Goal: Task Accomplishment & Management: Manage account settings

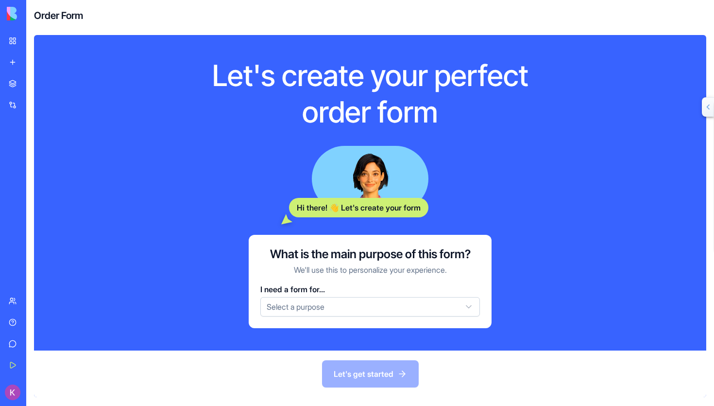
click at [286, 308] on html "BETA My Workspace New app Marketplace Integrations Recent AI Logo Generator TRY…" at bounding box center [357, 203] width 714 height 406
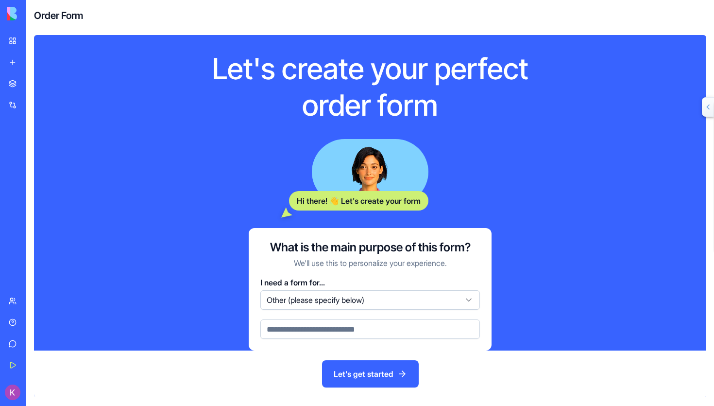
click at [360, 337] on input at bounding box center [370, 328] width 220 height 19
click at [369, 383] on button "Let's get started" at bounding box center [370, 373] width 97 height 27
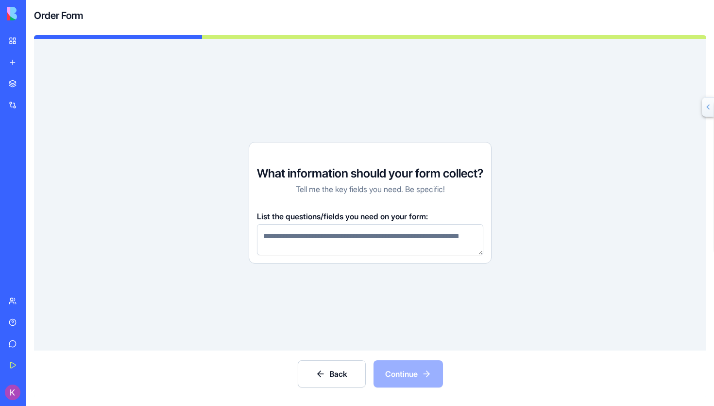
click at [336, 371] on button "Back" at bounding box center [332, 373] width 68 height 27
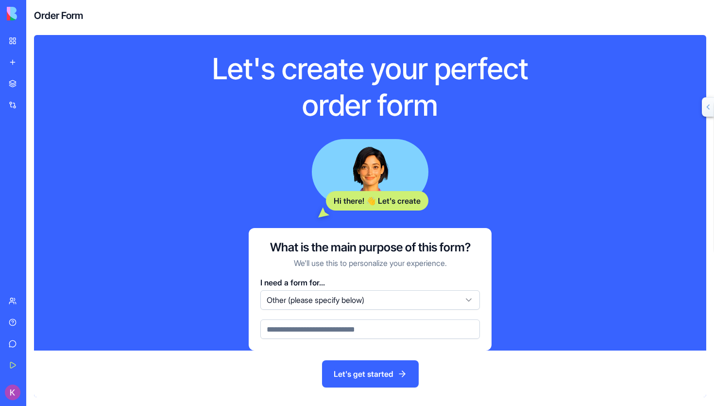
click at [350, 328] on input at bounding box center [370, 328] width 220 height 19
click at [369, 376] on button "Let's get started" at bounding box center [370, 373] width 97 height 27
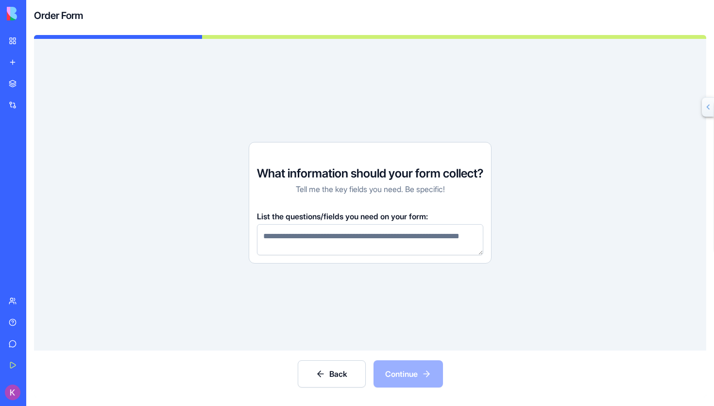
click at [386, 233] on textarea at bounding box center [370, 239] width 226 height 31
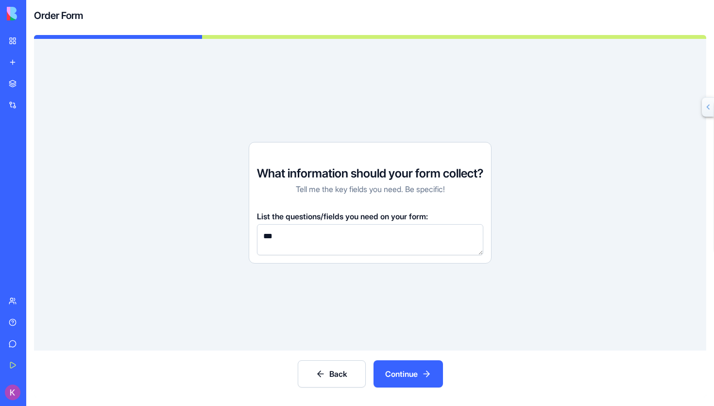
type textarea "***"
click at [410, 371] on button "Continue" at bounding box center [408, 373] width 69 height 27
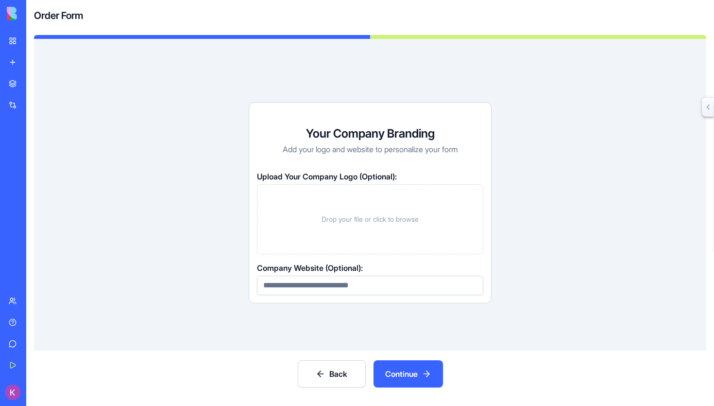
click at [12, 40] on link "My Workspace" at bounding box center [22, 40] width 39 height 19
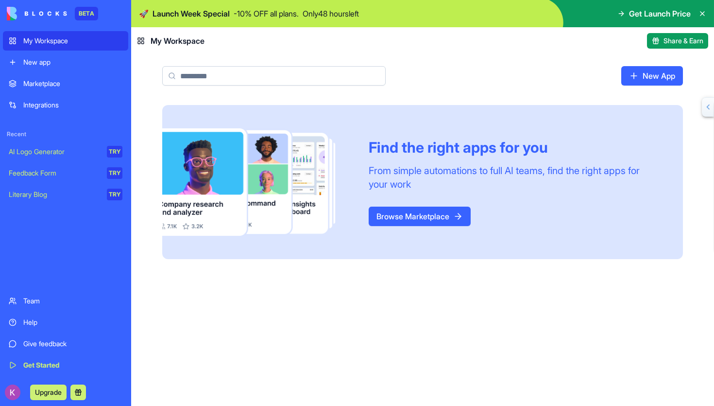
click at [37, 84] on div "Marketplace" at bounding box center [72, 84] width 99 height 10
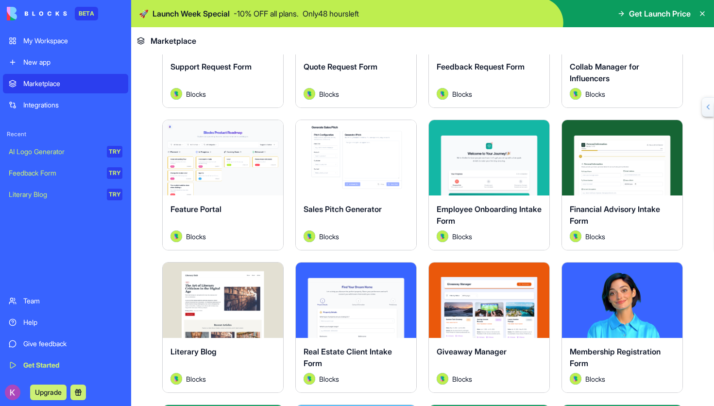
scroll to position [708, 0]
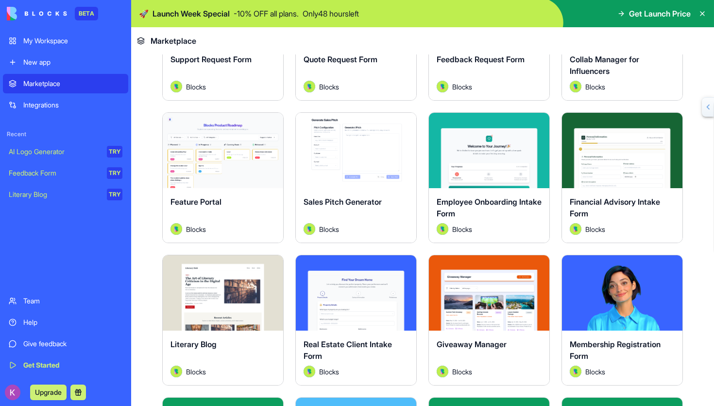
click at [473, 325] on div "Explore" at bounding box center [489, 292] width 120 height 75
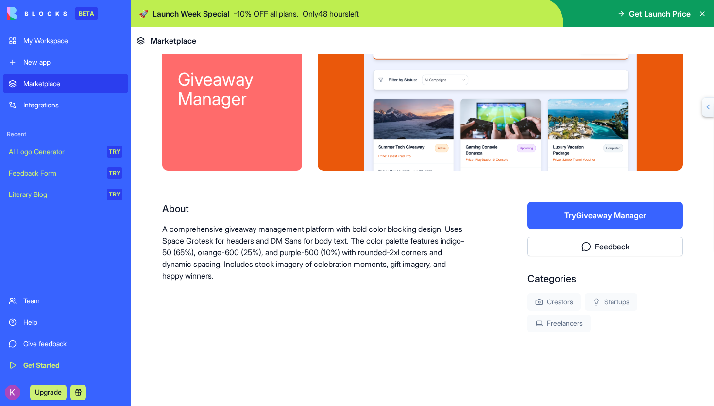
scroll to position [51, 0]
click at [601, 214] on button "Try Giveaway Manager" at bounding box center [605, 215] width 155 height 27
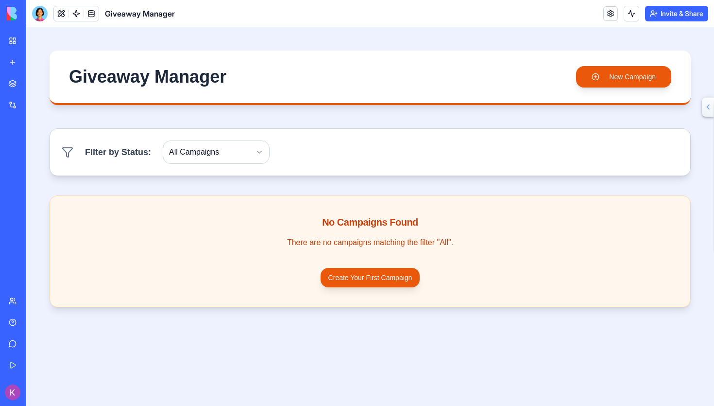
click at [10, 17] on img at bounding box center [37, 14] width 60 height 14
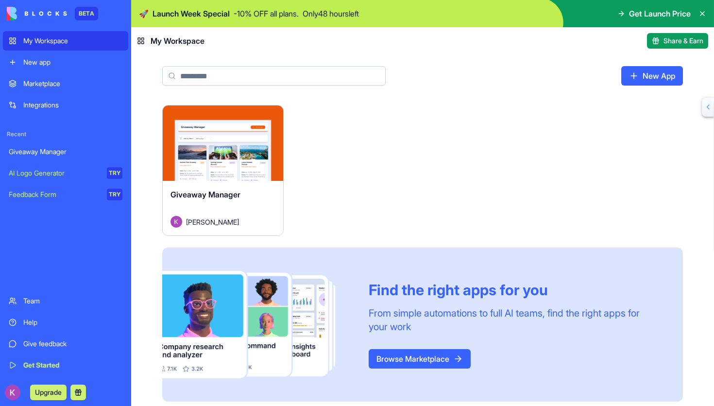
click at [47, 43] on div "My Workspace" at bounding box center [72, 41] width 99 height 10
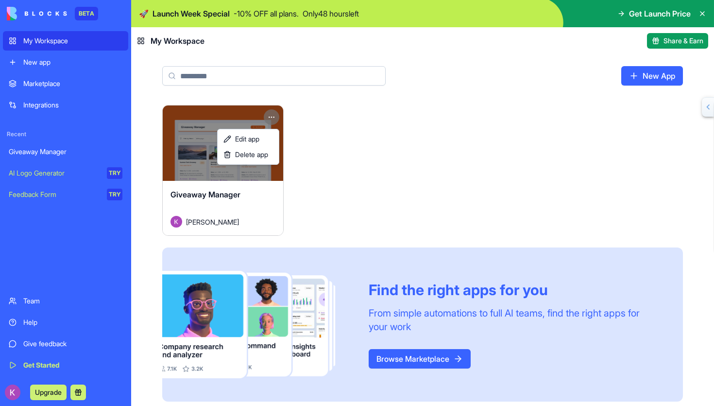
click at [271, 115] on html "BETA My Workspace New app Marketplace Integrations Recent Giveaway Manager AI L…" at bounding box center [357, 203] width 714 height 406
click at [249, 159] on span "Delete app" at bounding box center [251, 155] width 33 height 10
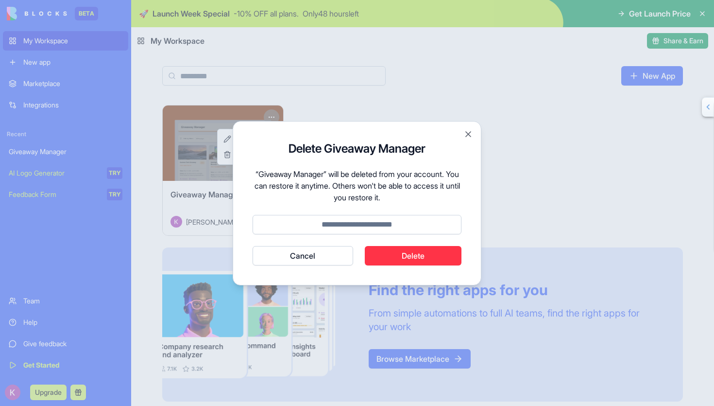
click at [415, 256] on button "Delete" at bounding box center [413, 255] width 97 height 19
type input "******"
click at [431, 252] on button "Delete" at bounding box center [413, 255] width 97 height 19
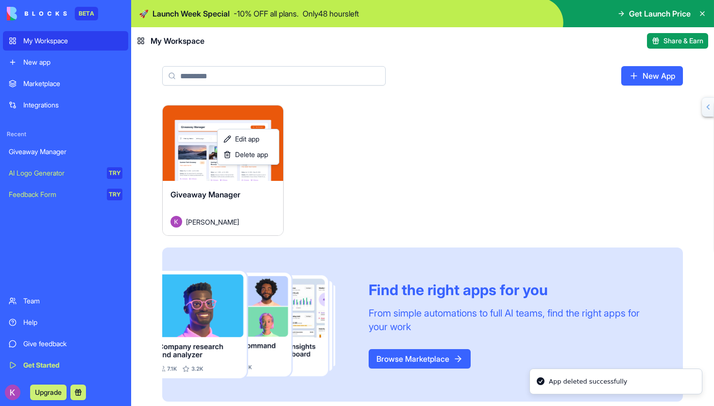
click at [662, 8] on html "BETA My Workspace New app Marketplace Integrations Recent Giveaway Manager AI L…" at bounding box center [357, 203] width 714 height 406
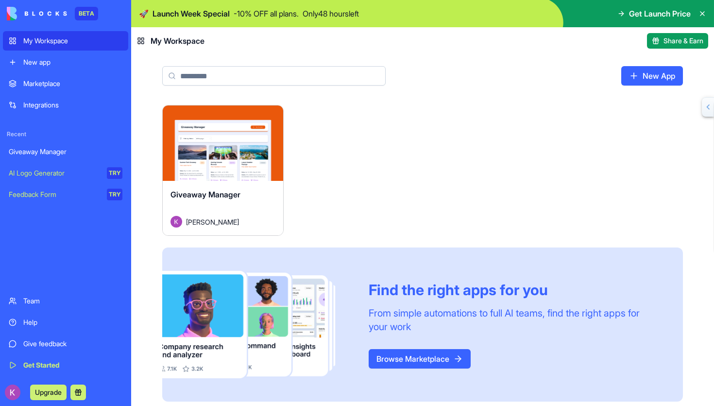
click at [617, 16] on icon at bounding box center [621, 14] width 8 height 8
